Goal: Transaction & Acquisition: Purchase product/service

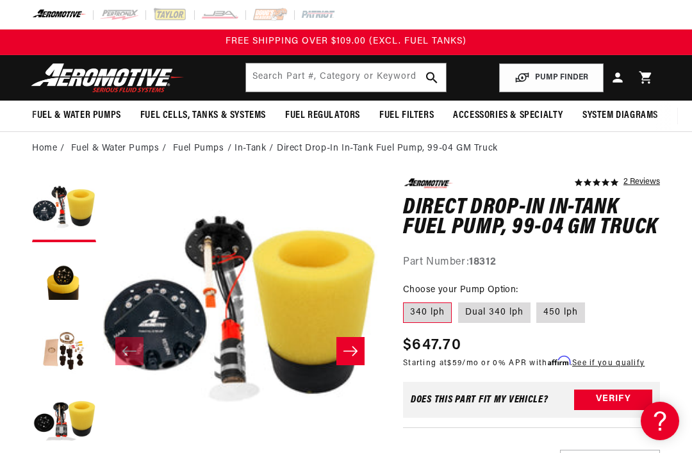
click at [318, 146] on li "Direct Drop-In In-Tank Fuel Pump, 99-04 GM Truck" at bounding box center [387, 149] width 221 height 14
click at [316, 153] on li "Direct Drop-In In-Tank Fuel Pump, 99-04 GM Truck" at bounding box center [387, 149] width 221 height 14
click at [362, 149] on li "Direct Drop-In In-Tank Fuel Pump, 99-04 GM Truck" at bounding box center [387, 149] width 221 height 14
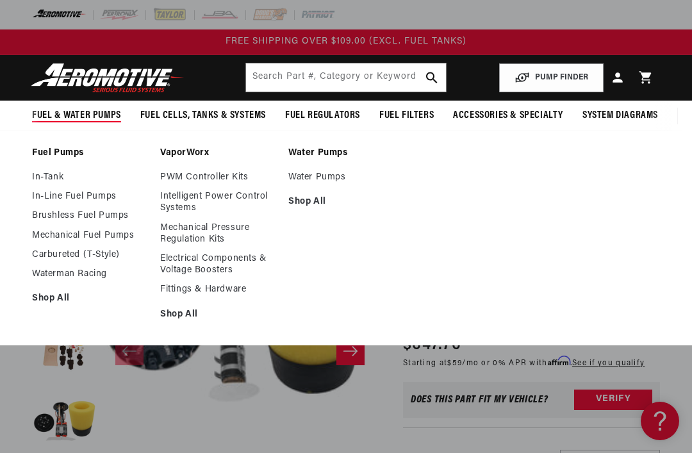
click at [48, 174] on link "In-Tank" at bounding box center [89, 178] width 115 height 12
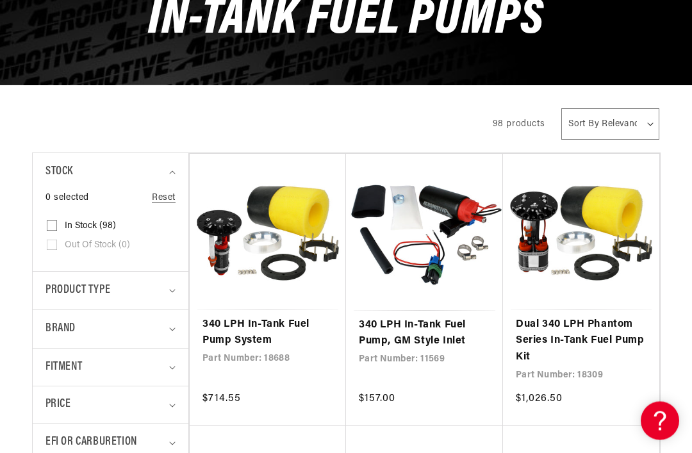
scroll to position [178, 0]
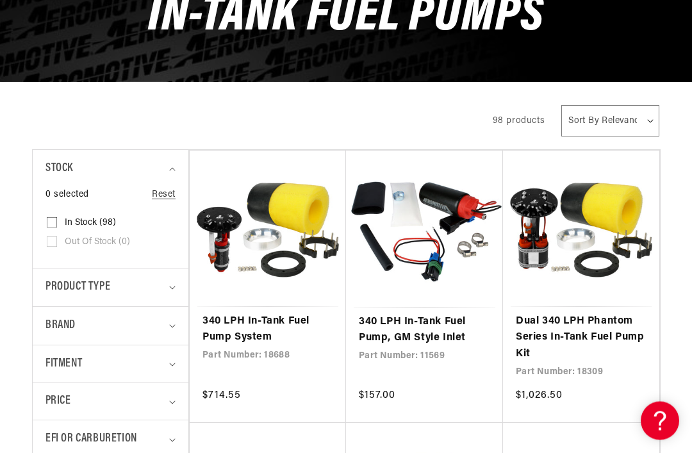
click at [51, 222] on input "In stock (98) In stock (98 products)" at bounding box center [52, 226] width 10 height 10
checkbox input "true"
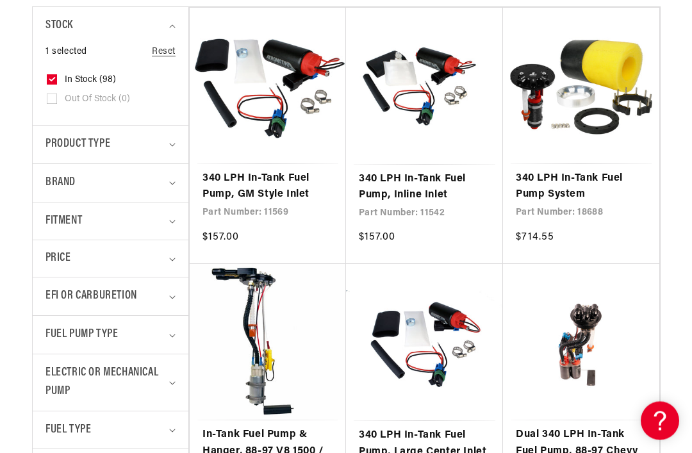
scroll to position [322, 0]
click at [62, 219] on span "Fitment" at bounding box center [64, 221] width 37 height 19
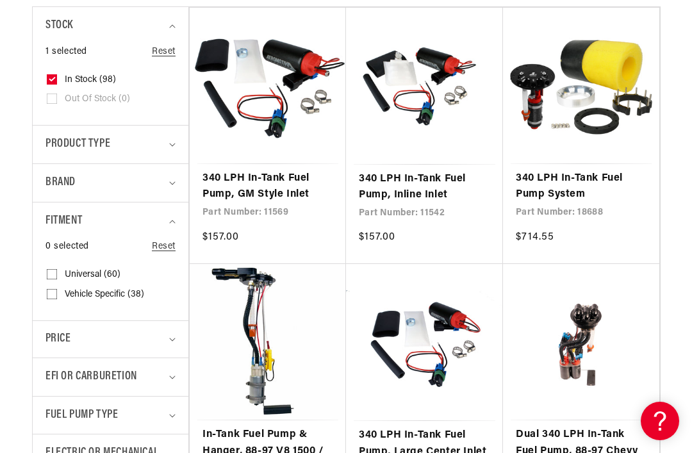
click at [47, 292] on input "Vehicle Specific (38) Vehicle Specific (38 products)" at bounding box center [52, 297] width 10 height 10
checkbox input "true"
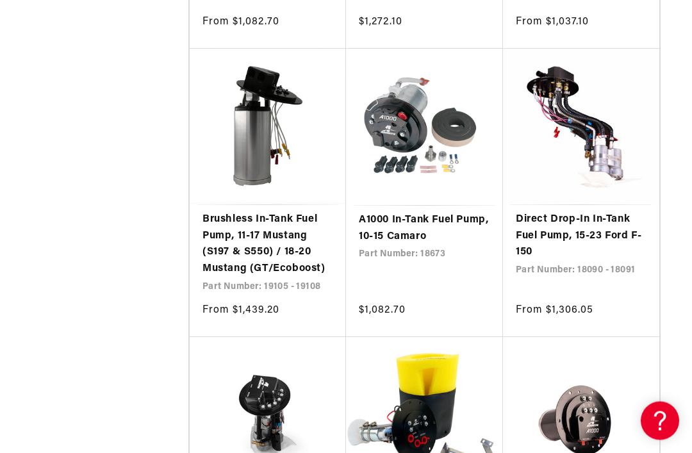
scroll to position [1662, 0]
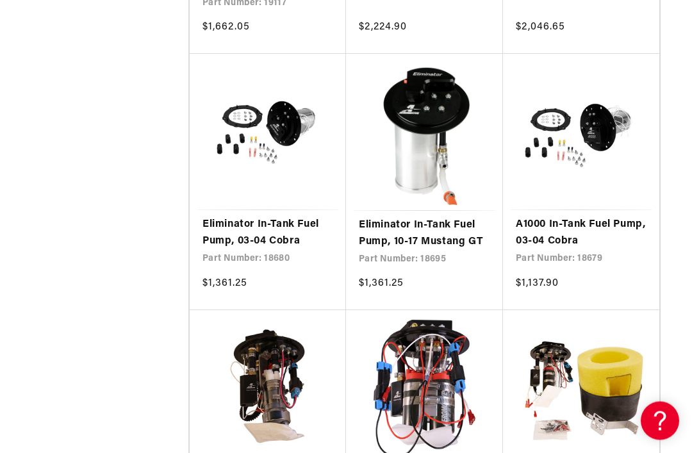
scroll to position [2554, 0]
click at [221, 220] on link "Eliminator In-Tank Fuel Pump, 03-04 Cobra" at bounding box center [268, 233] width 131 height 33
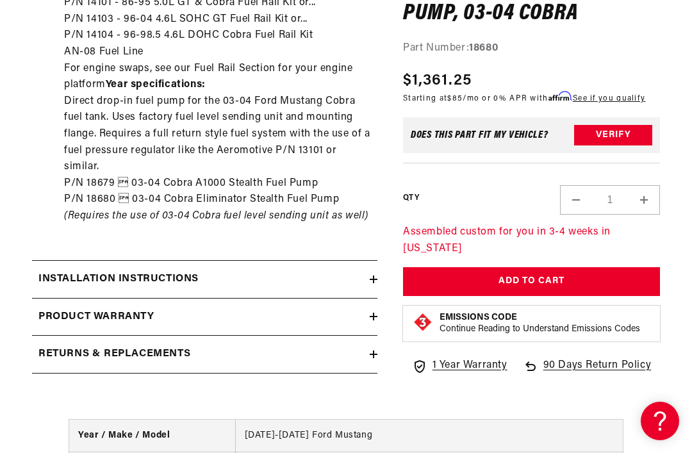
scroll to position [1322, 0]
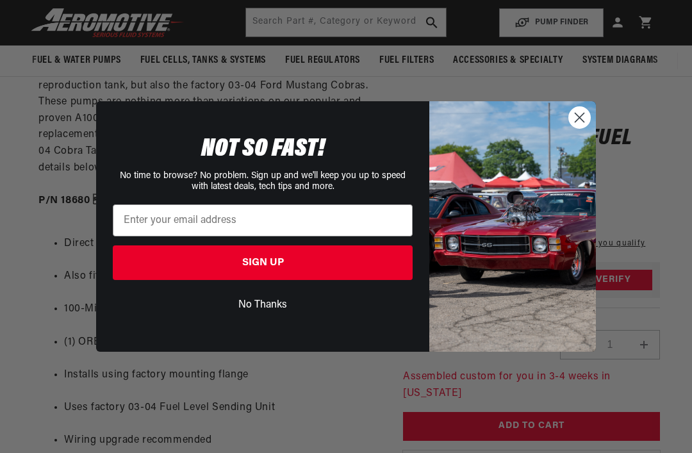
scroll to position [686, 0]
click at [588, 128] on circle "Close dialog" at bounding box center [579, 117] width 21 height 21
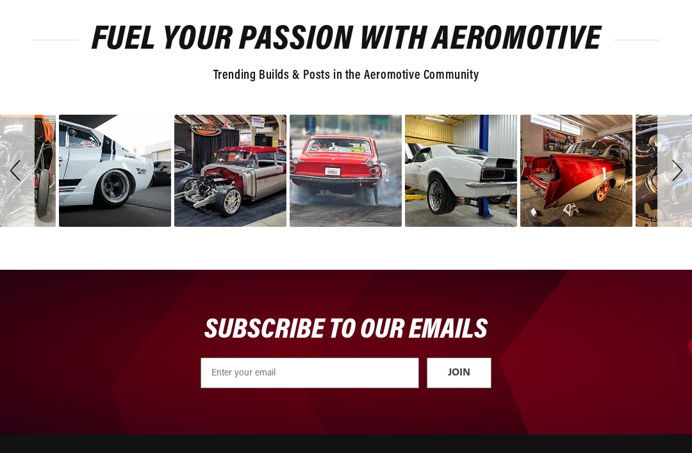
scroll to position [2536, 0]
